Goal: Register for event/course

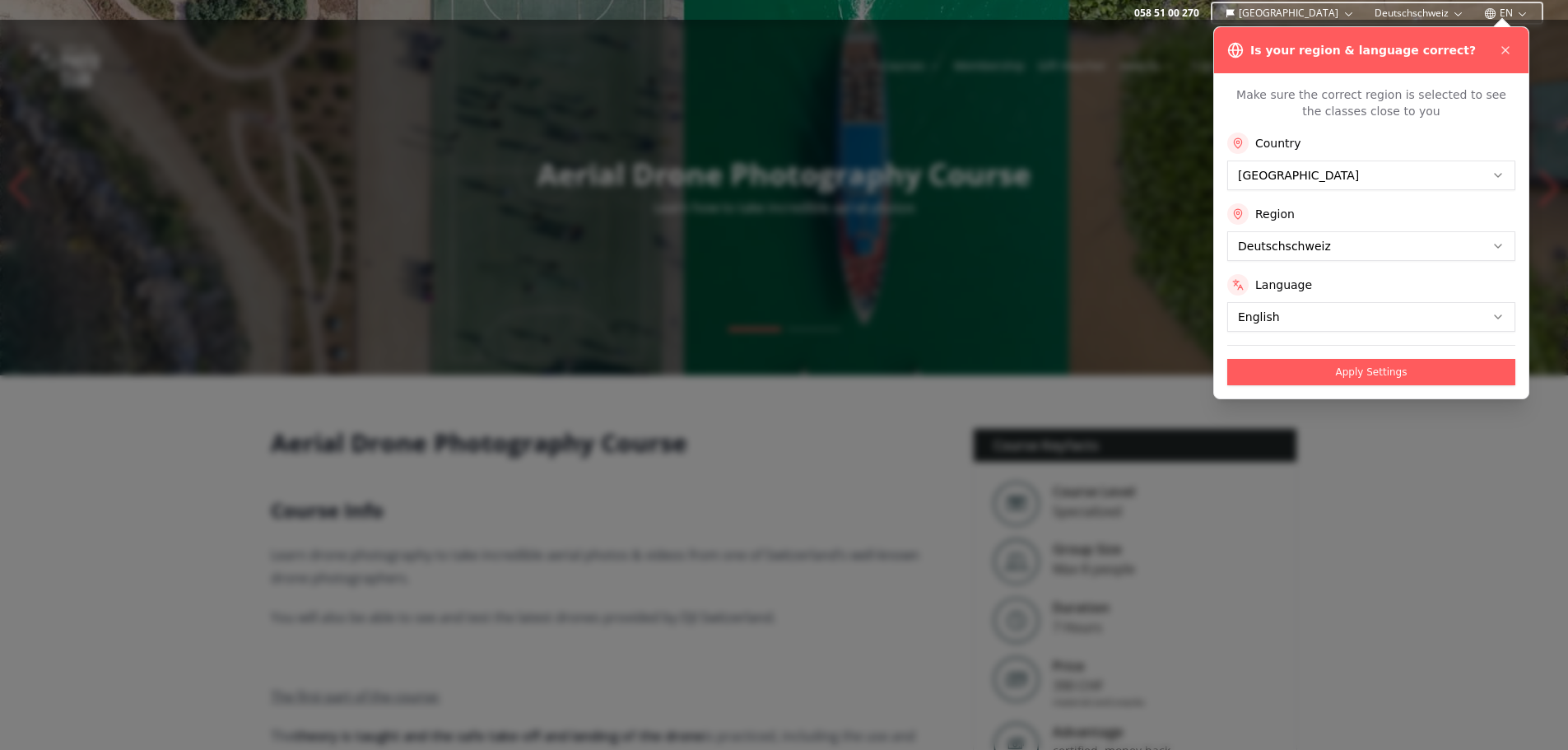
drag, startPoint x: 1508, startPoint y: 44, endPoint x: 1551, endPoint y: 55, distance: 44.4
click at [1508, 44] on icon at bounding box center [1504, 49] width 13 height 13
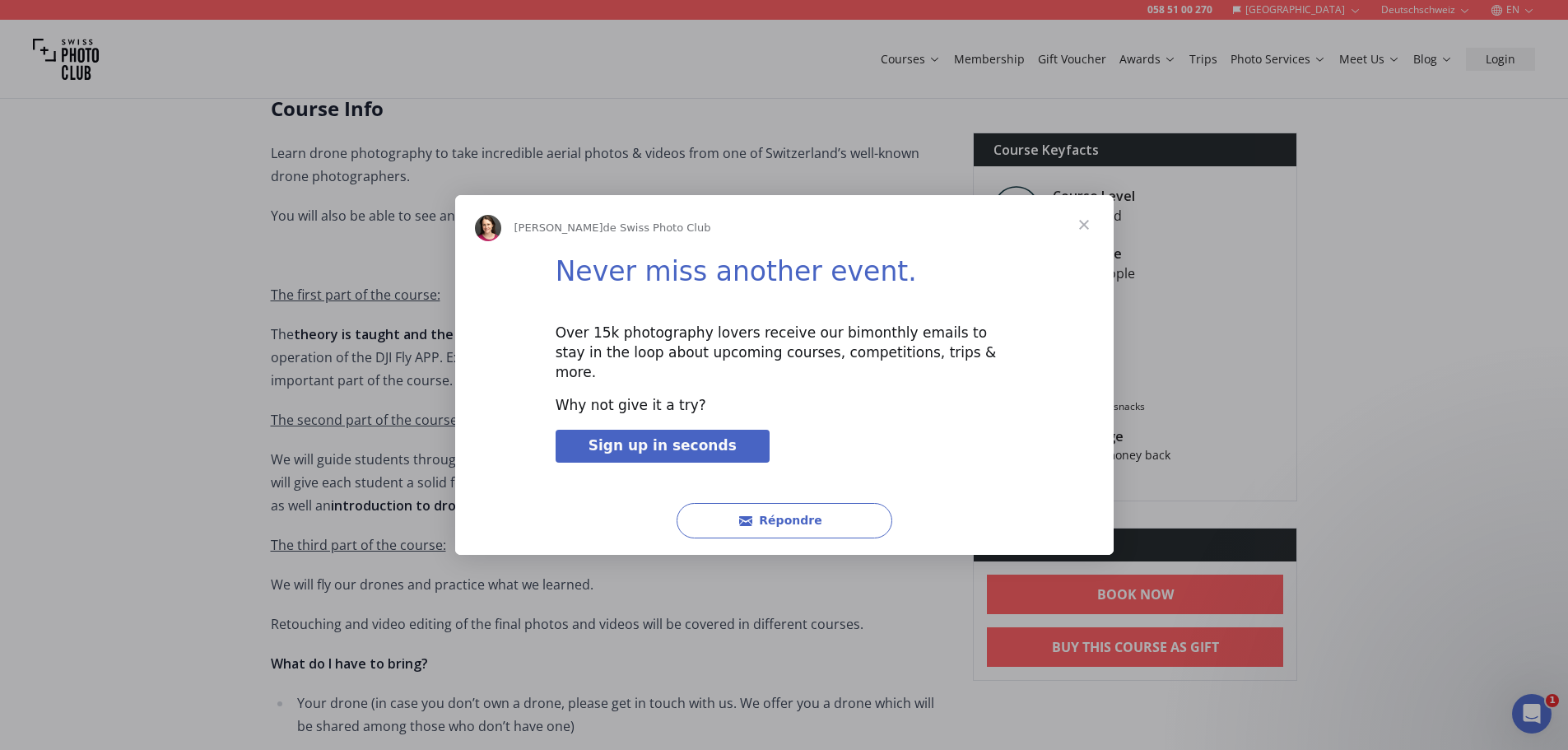
click at [1083, 234] on span "Fermer" at bounding box center [1084, 225] width 59 height 59
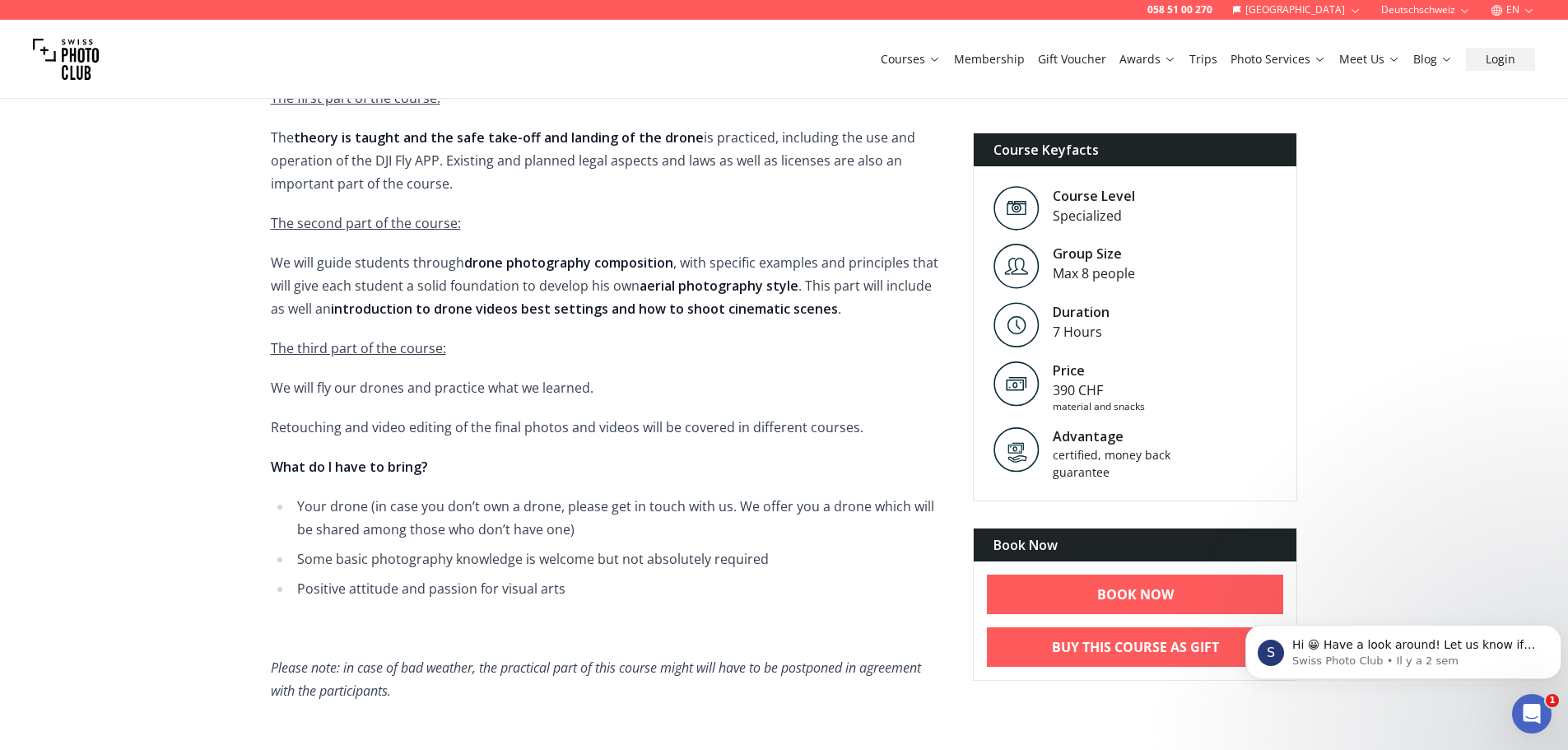
scroll to position [652, 0]
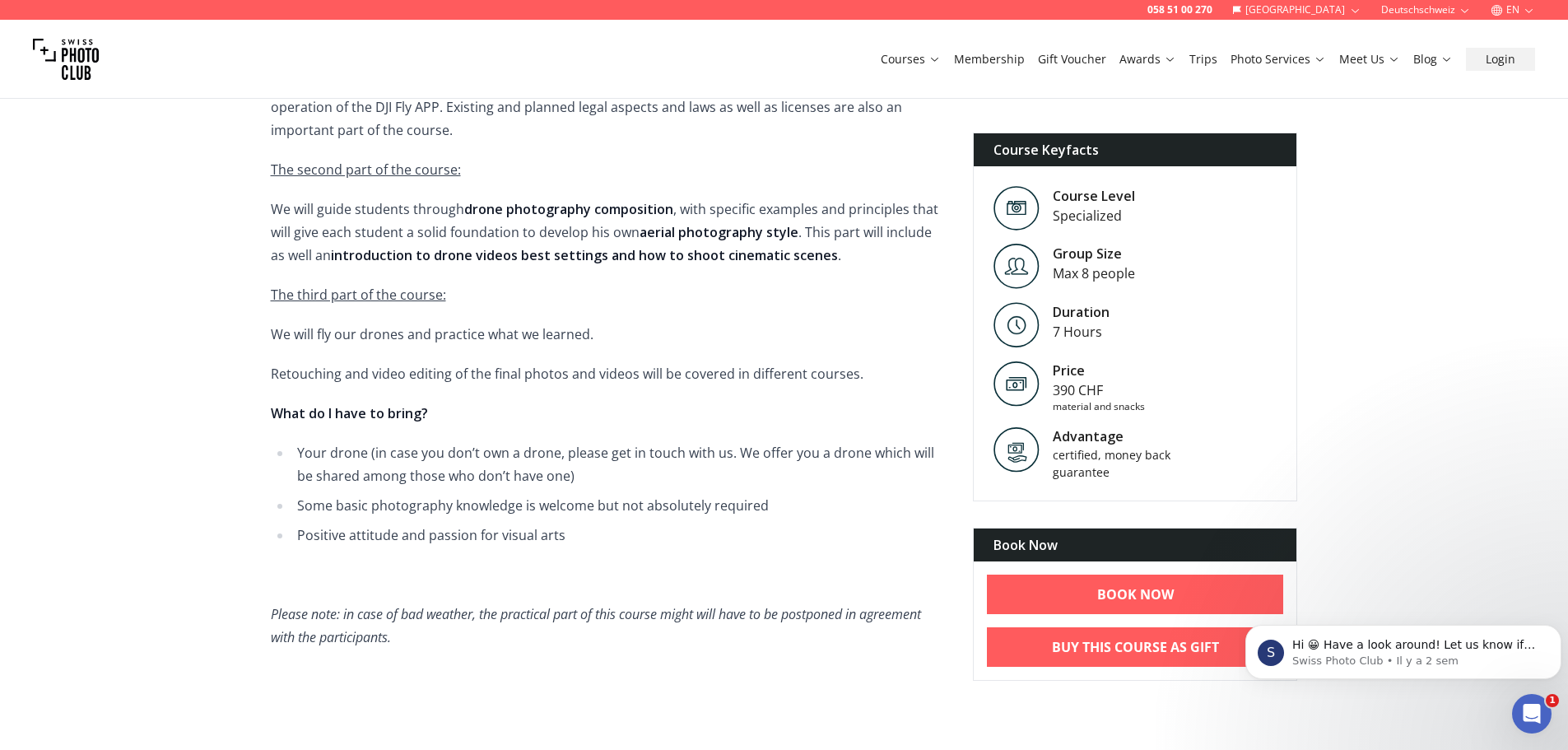
click at [927, 67] on link "Courses" at bounding box center [910, 59] width 60 height 17
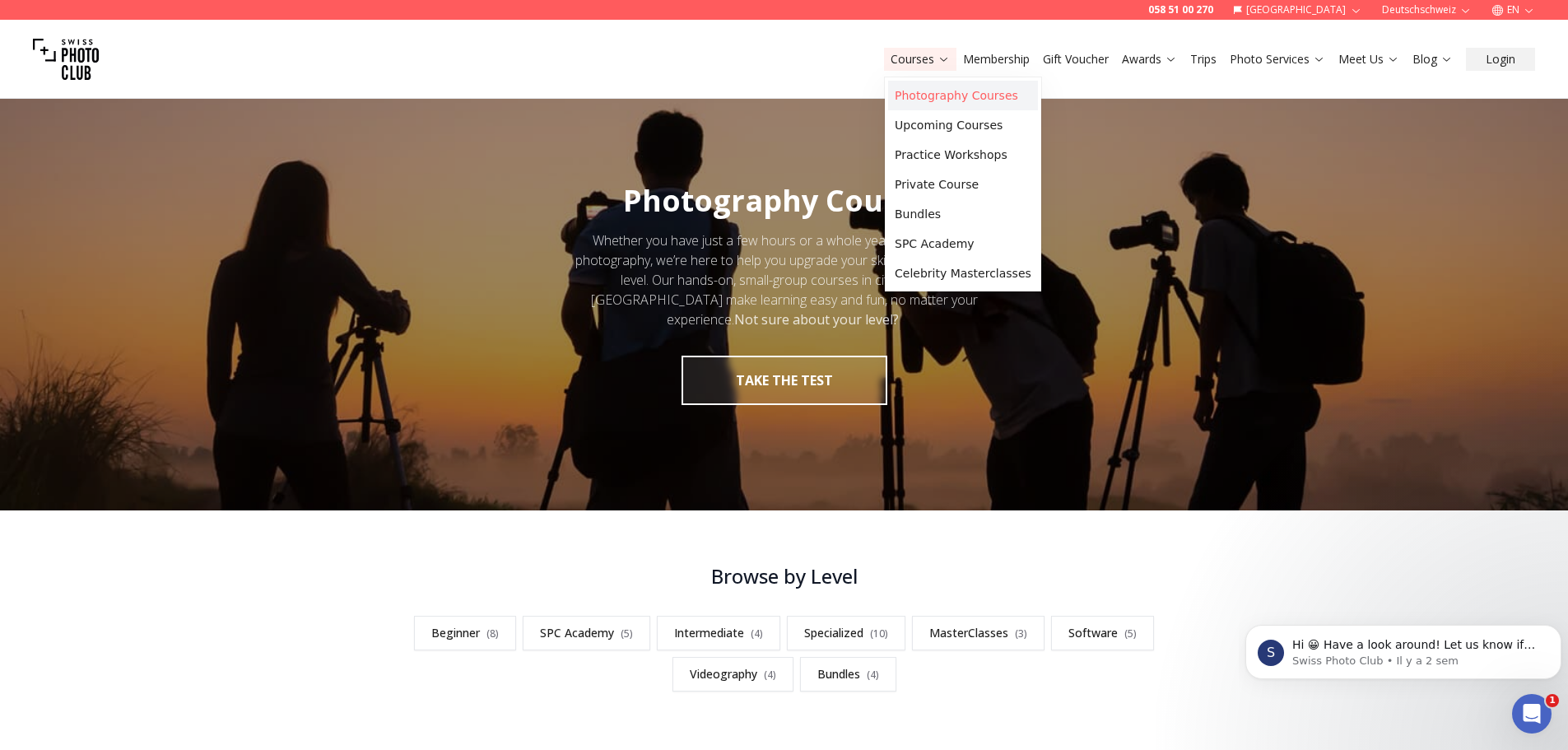
click at [938, 94] on link "Photography Courses" at bounding box center [963, 95] width 150 height 29
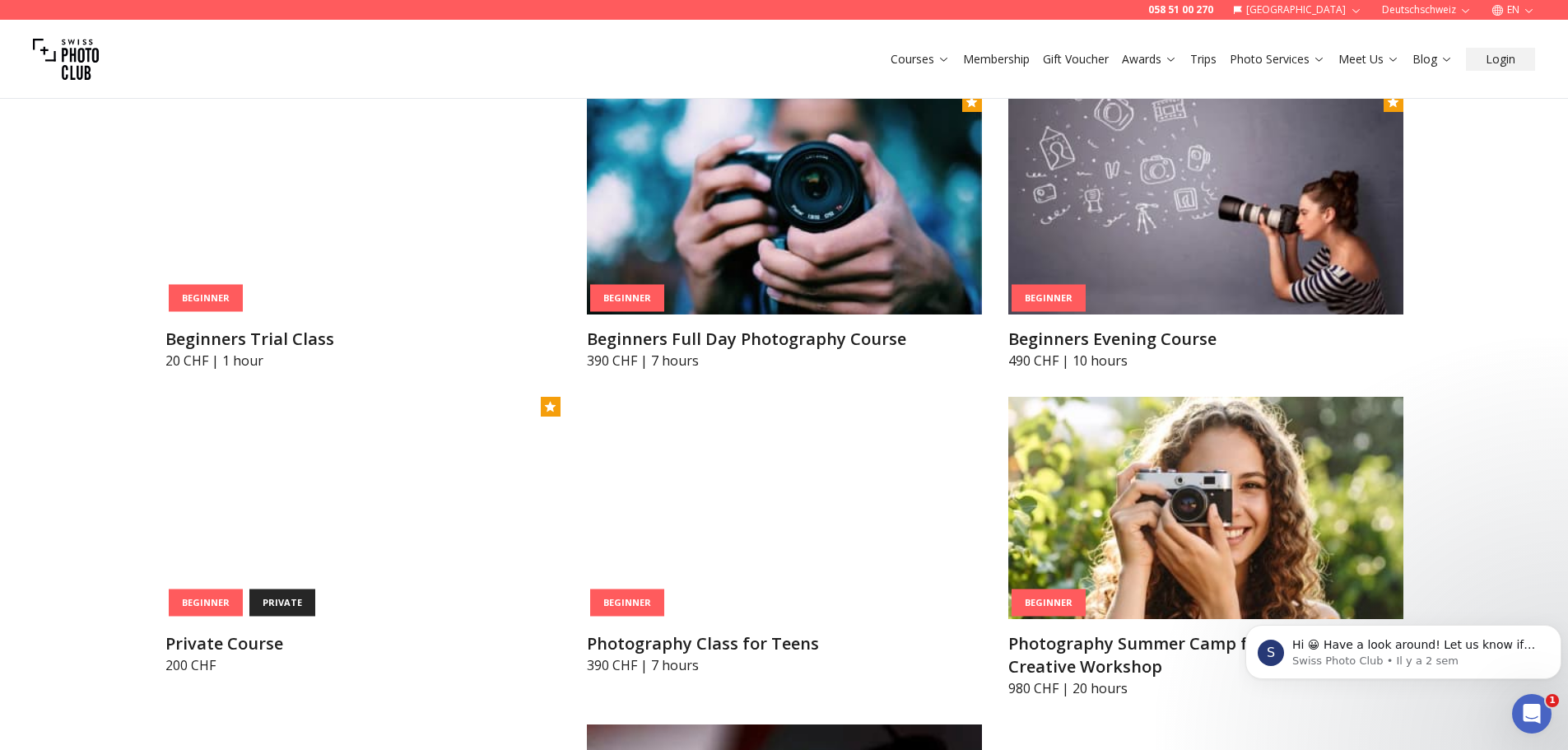
scroll to position [648, 0]
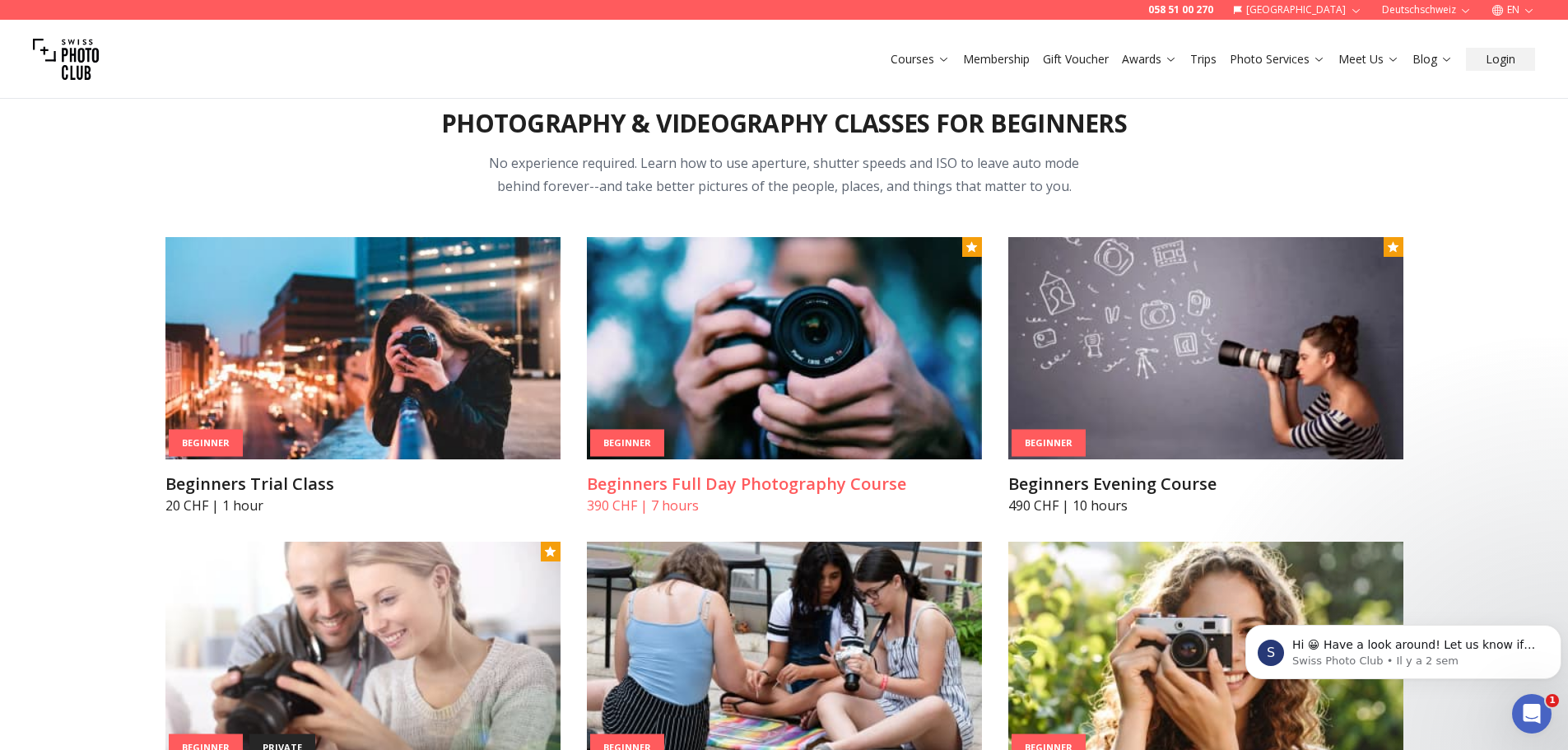
click at [800, 372] on img at bounding box center [784, 348] width 395 height 223
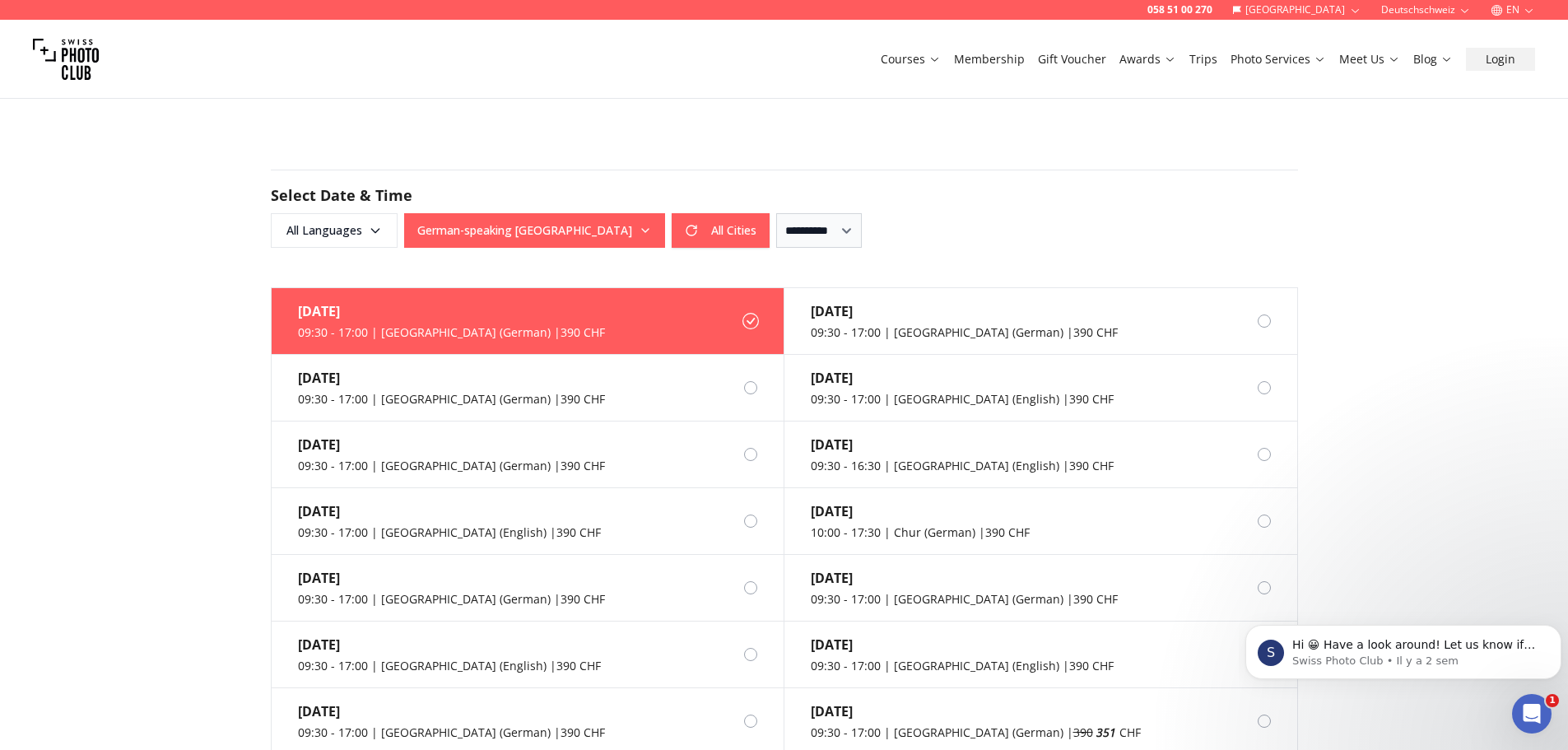
scroll to position [1310, 0]
